Goal: Information Seeking & Learning: Learn about a topic

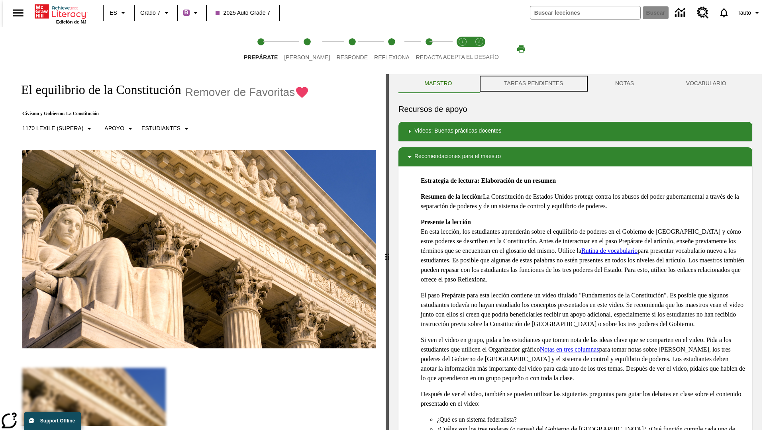
click at [533, 84] on button "TAREAS PENDIENTES" at bounding box center [533, 83] width 111 height 19
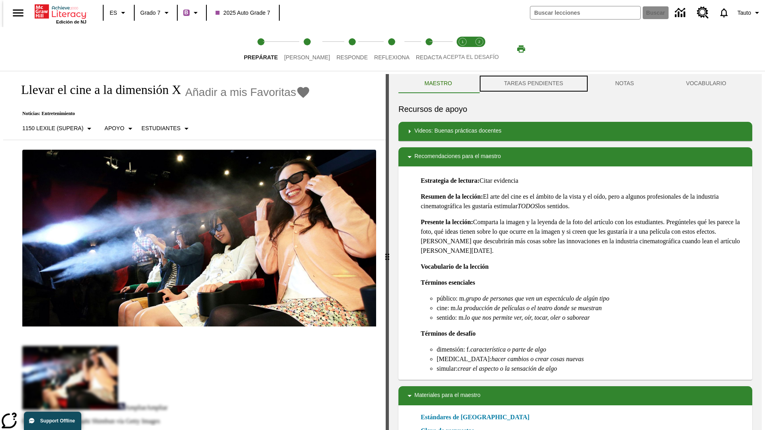
click at [533, 84] on button "TAREAS PENDIENTES" at bounding box center [533, 83] width 111 height 19
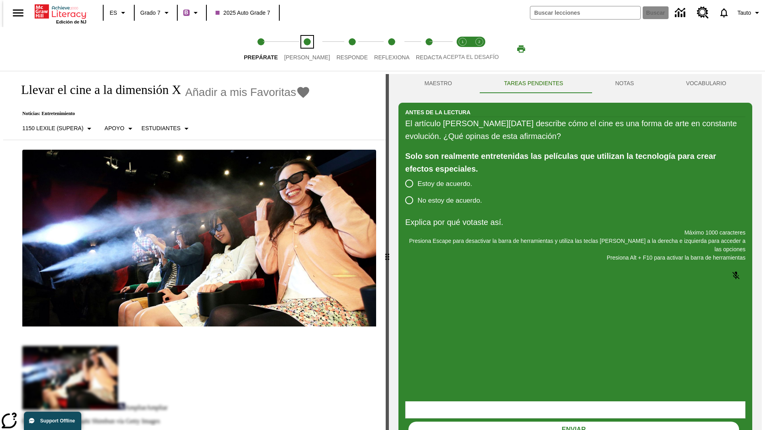
click at [301, 49] on span "[PERSON_NAME]" at bounding box center [307, 54] width 46 height 14
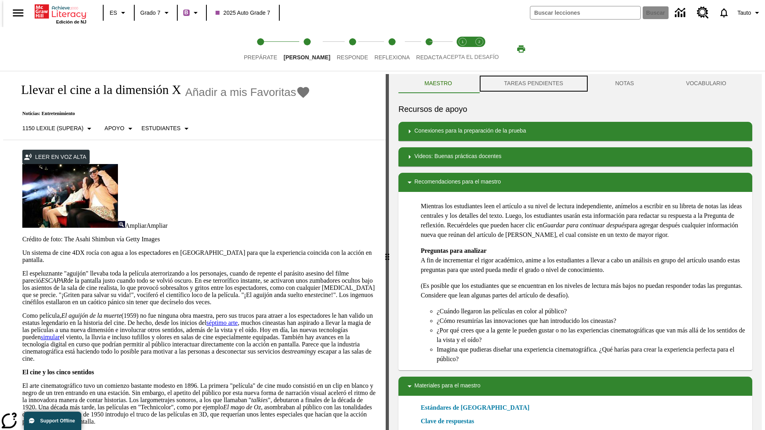
scroll to position [0, 0]
click at [533, 84] on button "TAREAS PENDIENTES" at bounding box center [533, 83] width 111 height 19
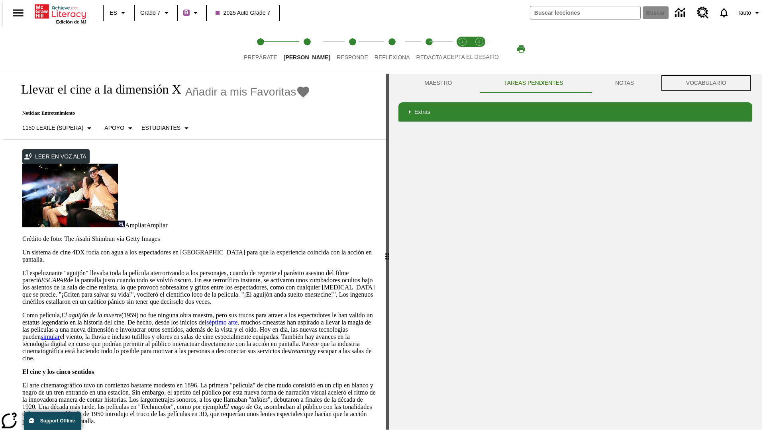
click at [709, 83] on button "VOCABULARIO" at bounding box center [706, 83] width 92 height 19
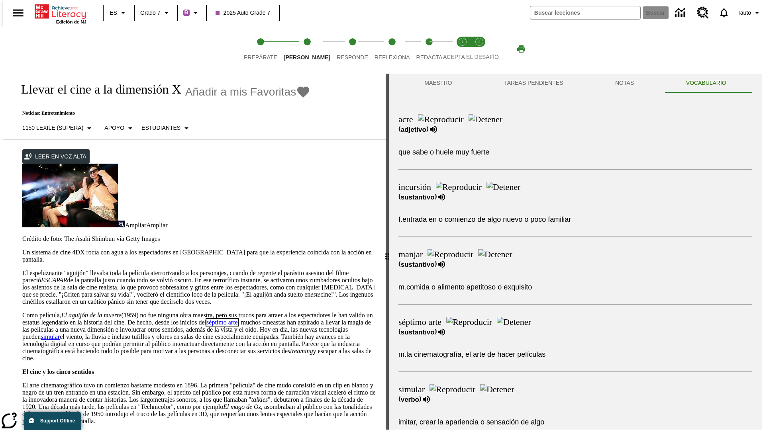
click at [238, 319] on link "séptimo arte" at bounding box center [221, 322] width 31 height 7
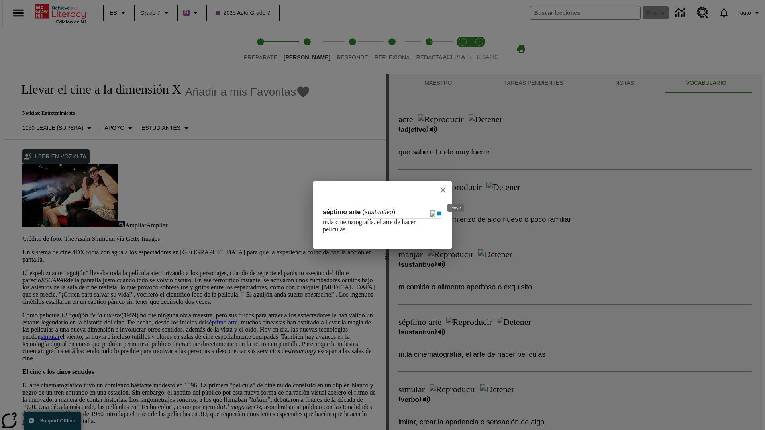
click at [446, 190] on icon "close" at bounding box center [443, 190] width 6 height 6
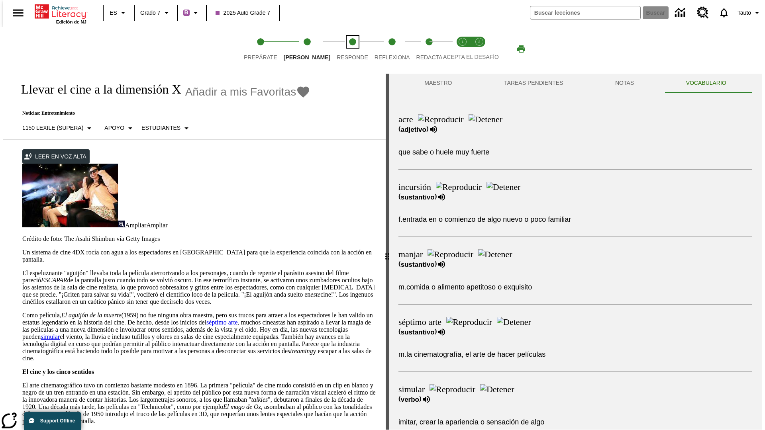
click at [340, 49] on span "Responde" at bounding box center [352, 54] width 31 height 14
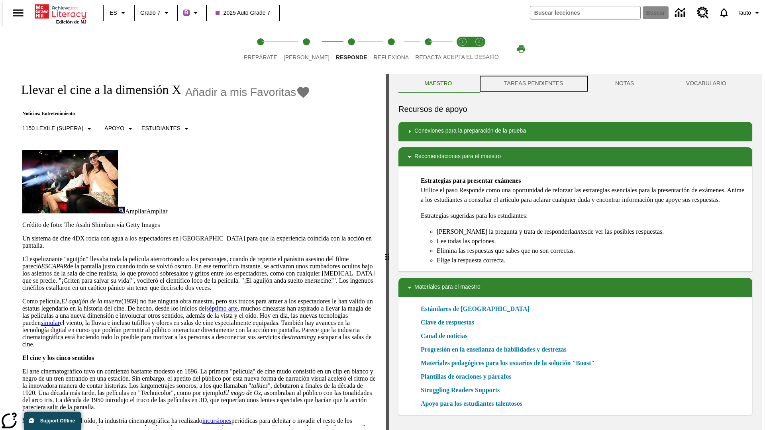
scroll to position [0, 0]
click at [533, 84] on button "TAREAS PENDIENTES" at bounding box center [533, 83] width 111 height 19
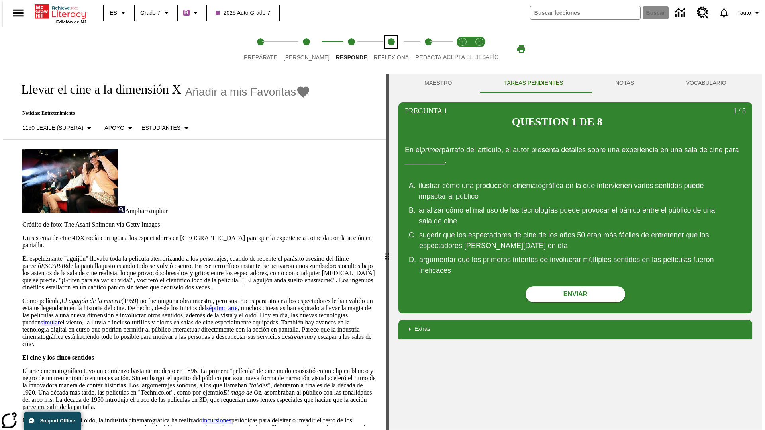
click at [381, 49] on span "Reflexiona" at bounding box center [390, 54] width 35 height 14
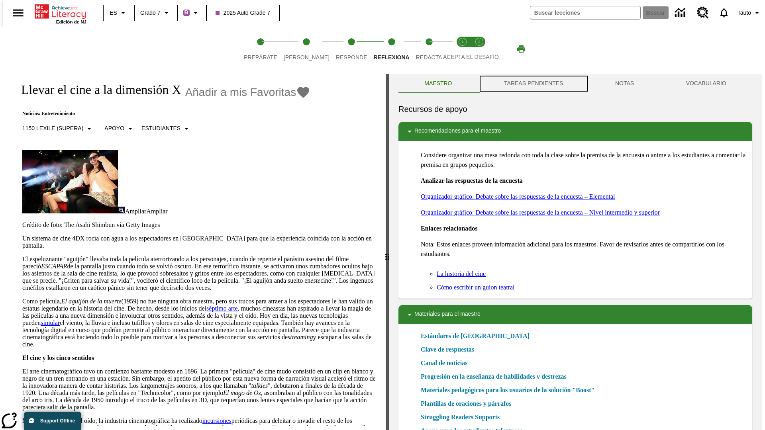
scroll to position [0, 0]
